Goal: Task Accomplishment & Management: Manage account settings

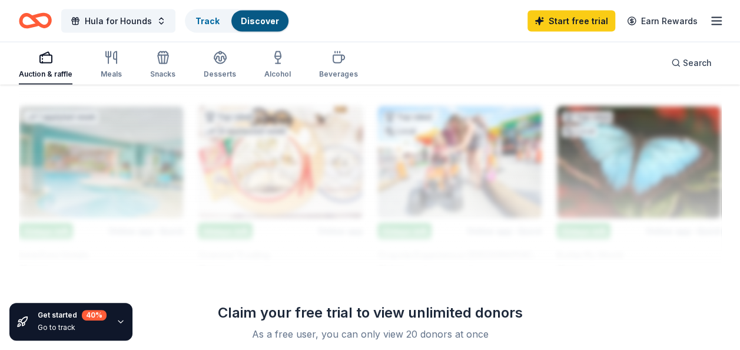
scroll to position [1256, 0]
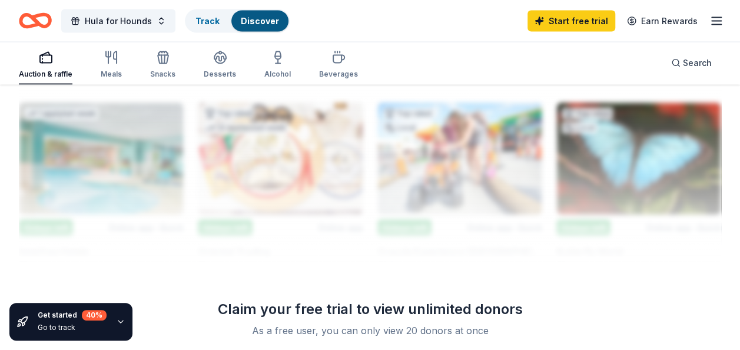
click at [716, 18] on icon "button" at bounding box center [717, 21] width 14 height 14
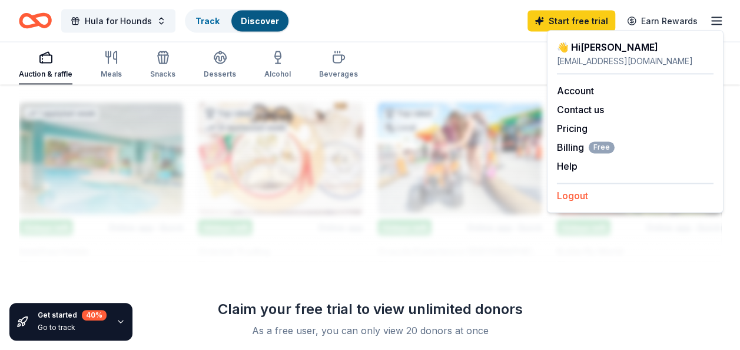
click at [583, 197] on button "Logout" at bounding box center [572, 195] width 31 height 14
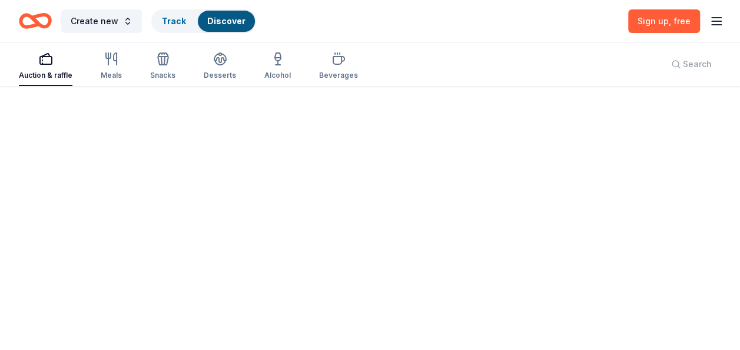
scroll to position [0, 0]
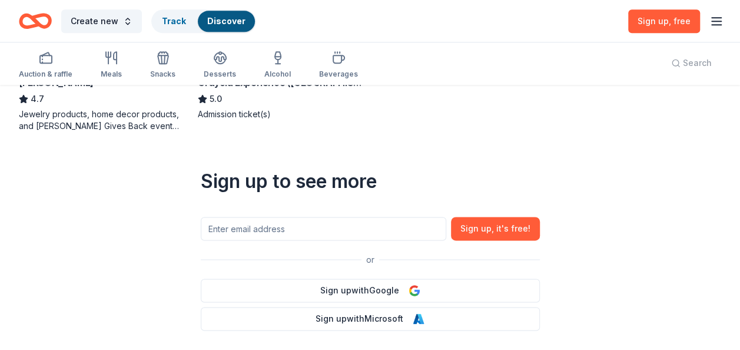
scroll to position [707, 0]
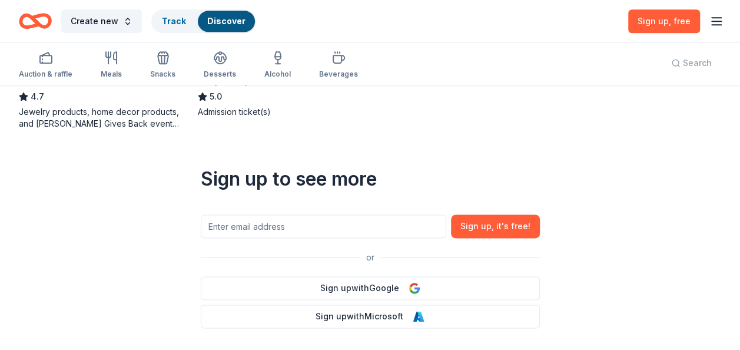
click at [716, 21] on line "button" at bounding box center [716, 21] width 9 height 0
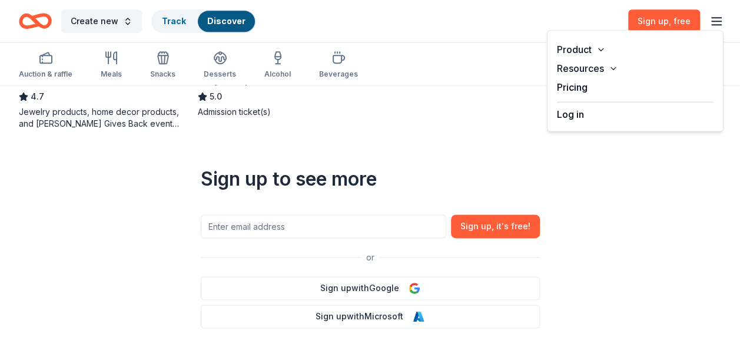
click at [569, 113] on button "Log in" at bounding box center [570, 114] width 27 height 14
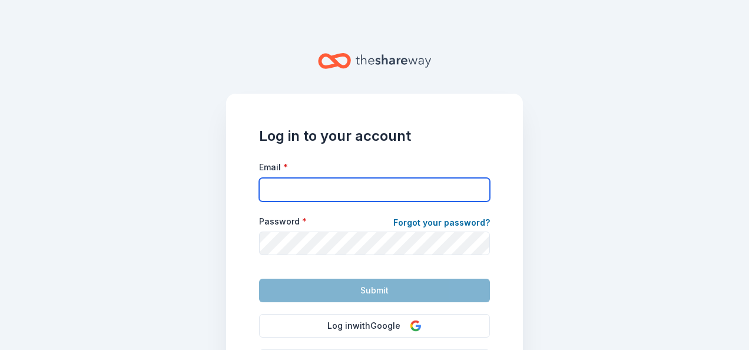
type input "[EMAIL_ADDRESS][DOMAIN_NAME]"
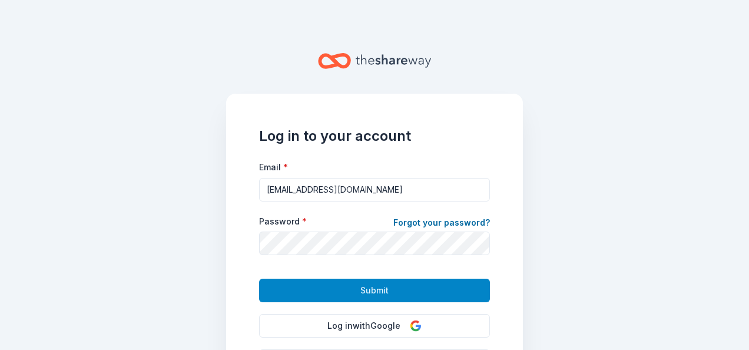
click at [370, 293] on span "Submit" at bounding box center [375, 290] width 28 height 14
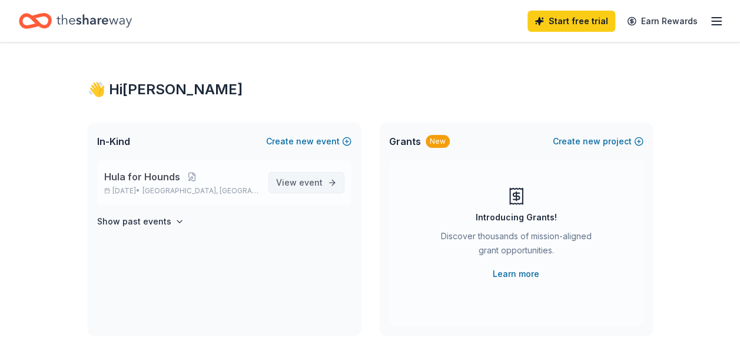
click at [317, 184] on span "event" at bounding box center [311, 182] width 24 height 10
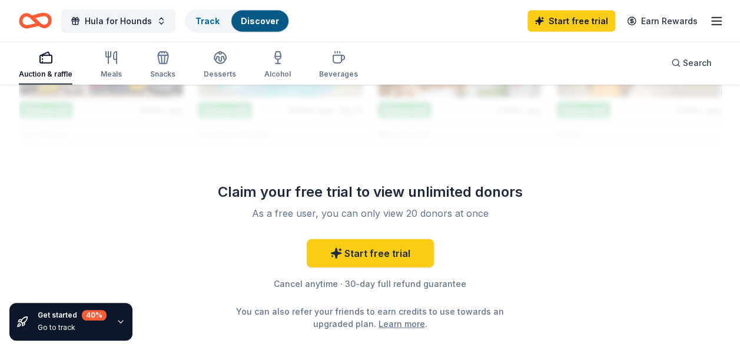
scroll to position [1381, 0]
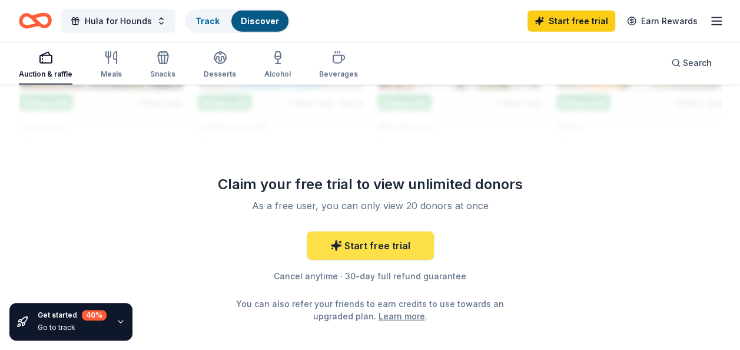
click at [390, 238] on link "Start free trial" at bounding box center [370, 245] width 127 height 28
click at [394, 242] on link "Start free trial" at bounding box center [370, 245] width 127 height 28
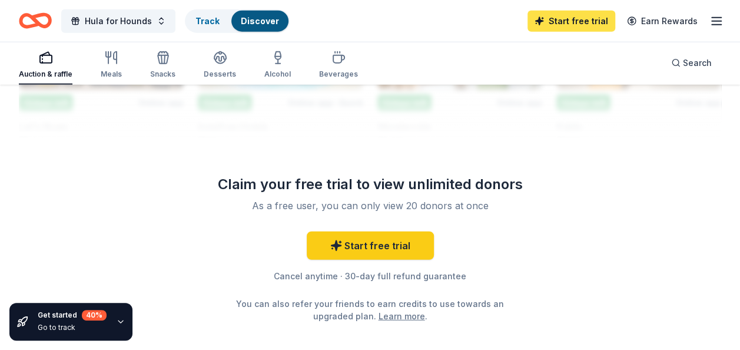
click at [561, 21] on link "Start free trial" at bounding box center [572, 21] width 88 height 21
